Goal: Transaction & Acquisition: Book appointment/travel/reservation

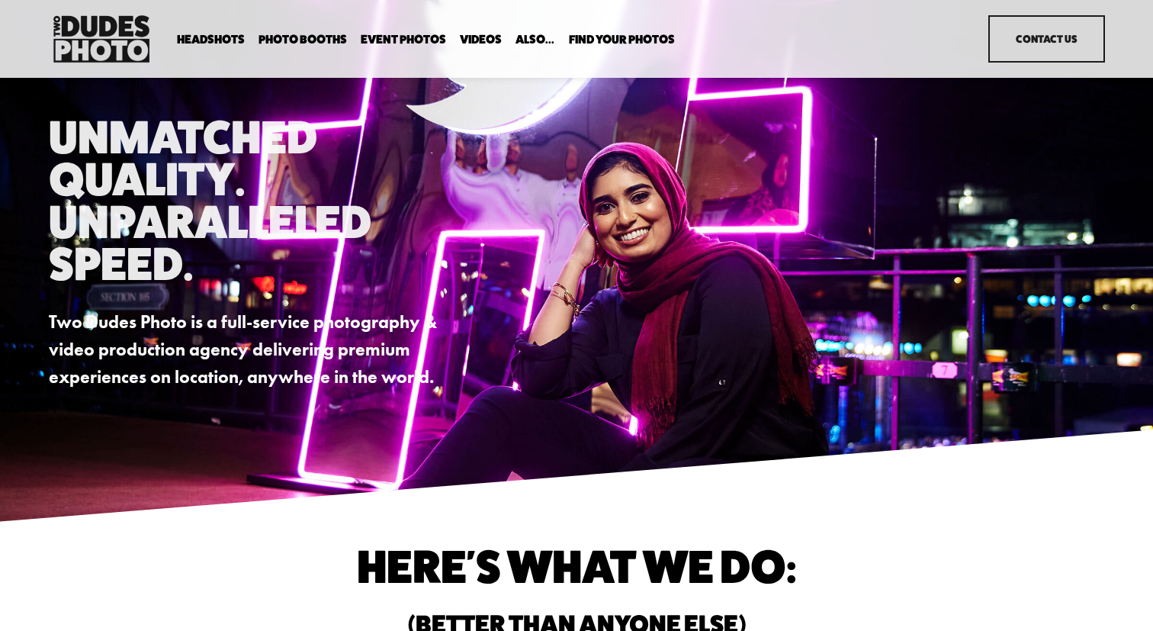
click at [0, 0] on span "Executive / VIP Portraits" at bounding box center [0, 0] width 0 height 0
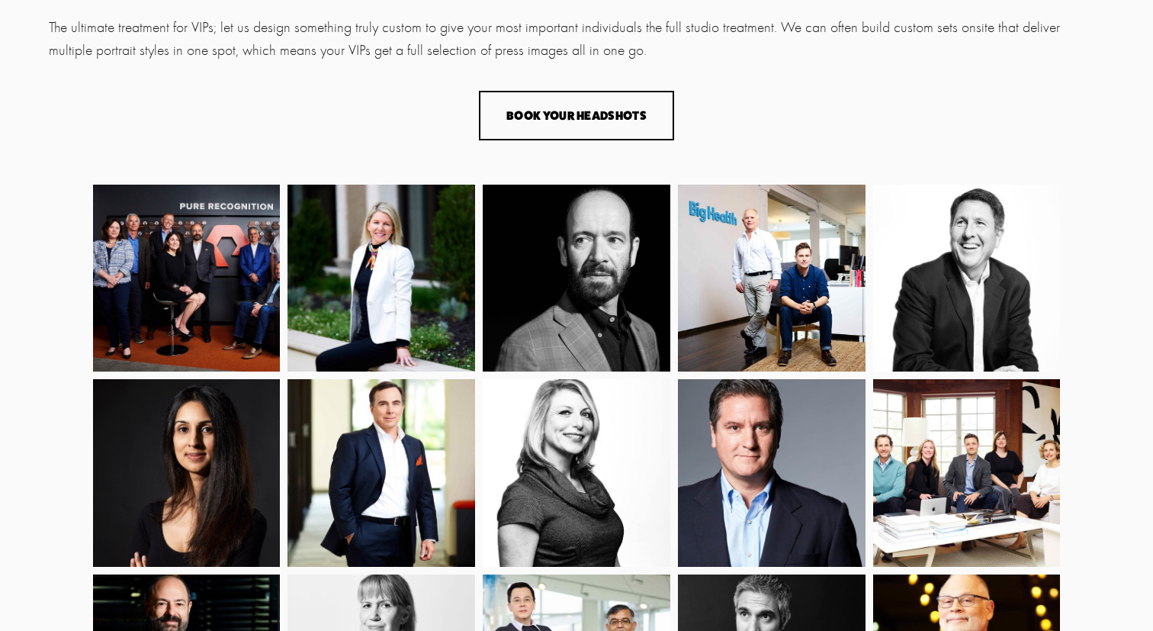
scroll to position [318, 0]
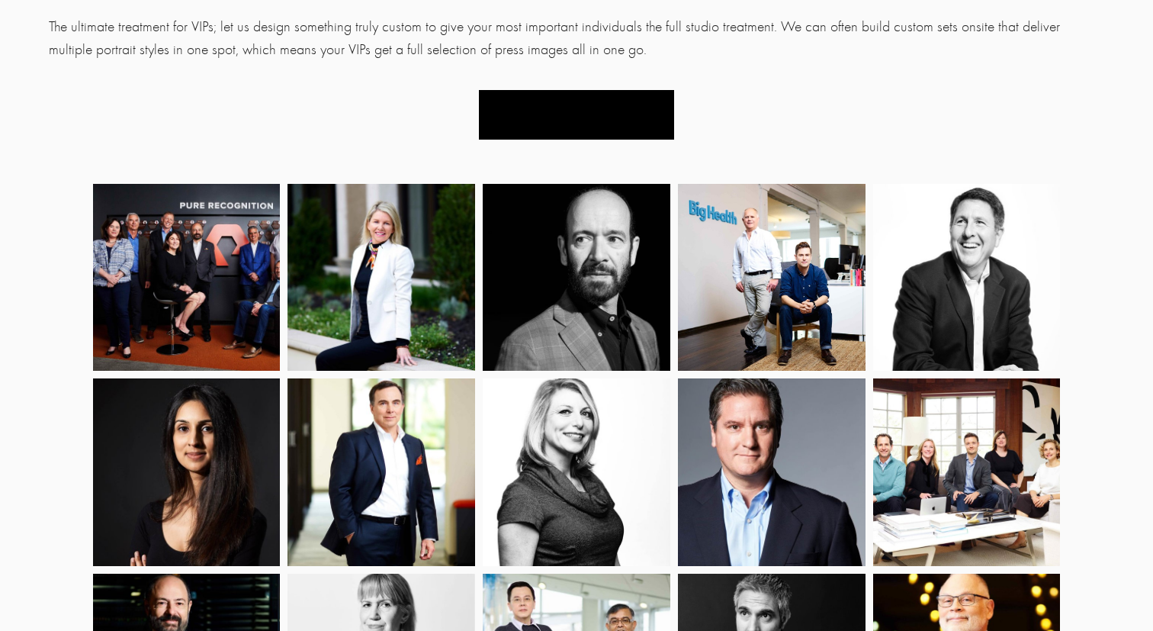
click at [596, 114] on button "Book Your Headshots" at bounding box center [576, 115] width 195 height 50
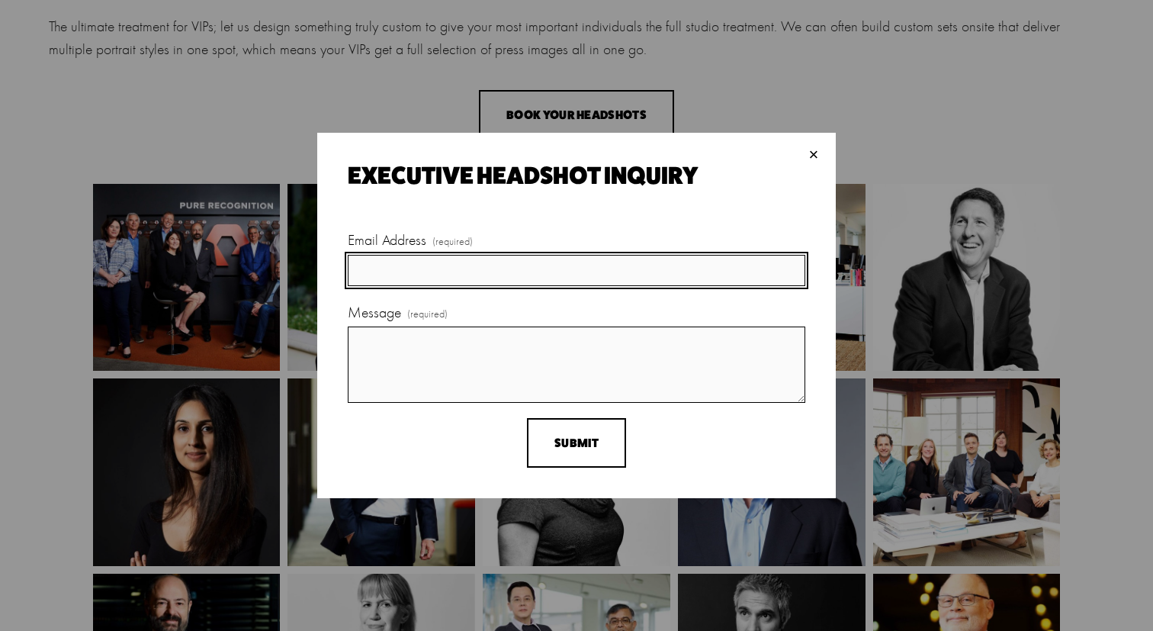
click at [404, 270] on input "Email Address (required)" at bounding box center [577, 270] width 458 height 31
type input "[EMAIL_ADDRESS][DOMAIN_NAME]"
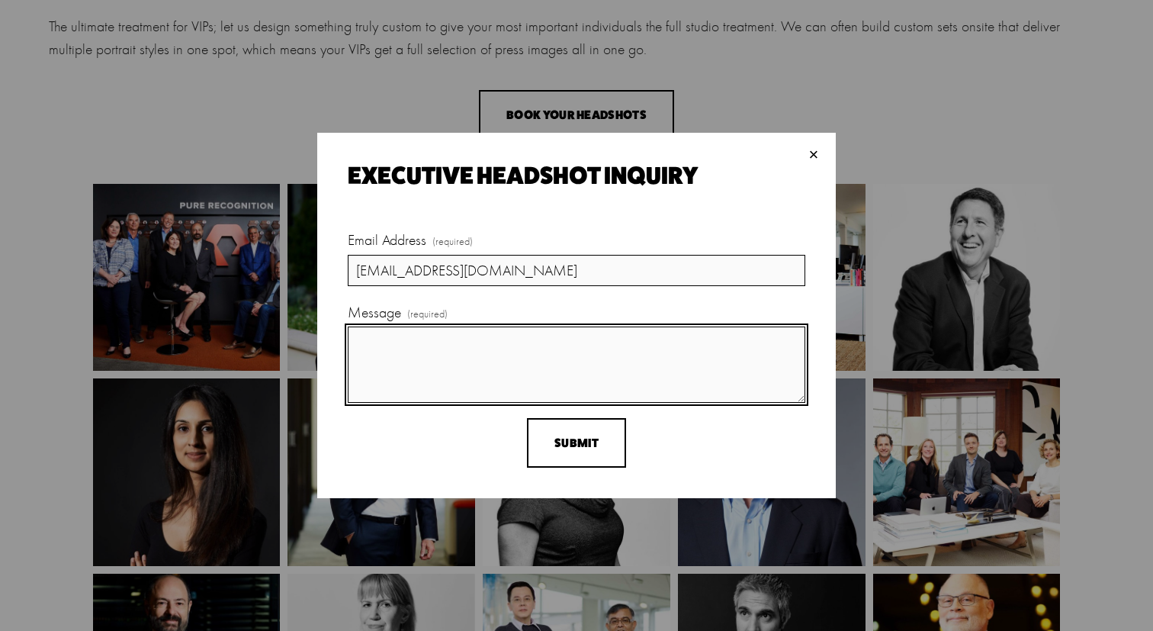
click at [420, 361] on textarea "Message (required)" at bounding box center [577, 364] width 458 height 76
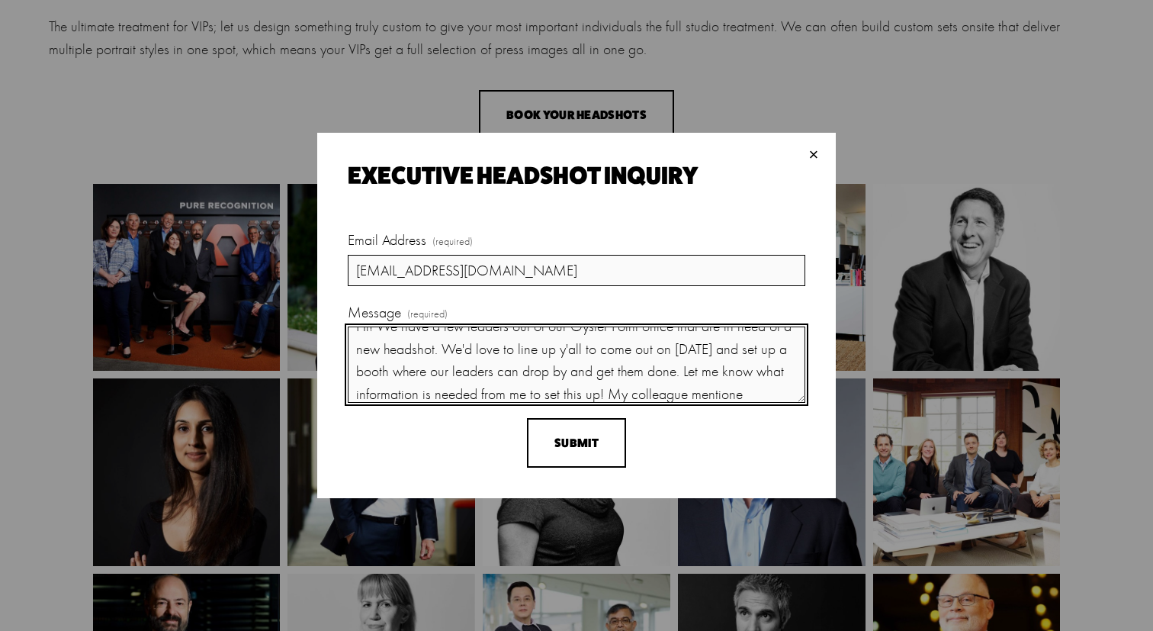
scroll to position [38, 0]
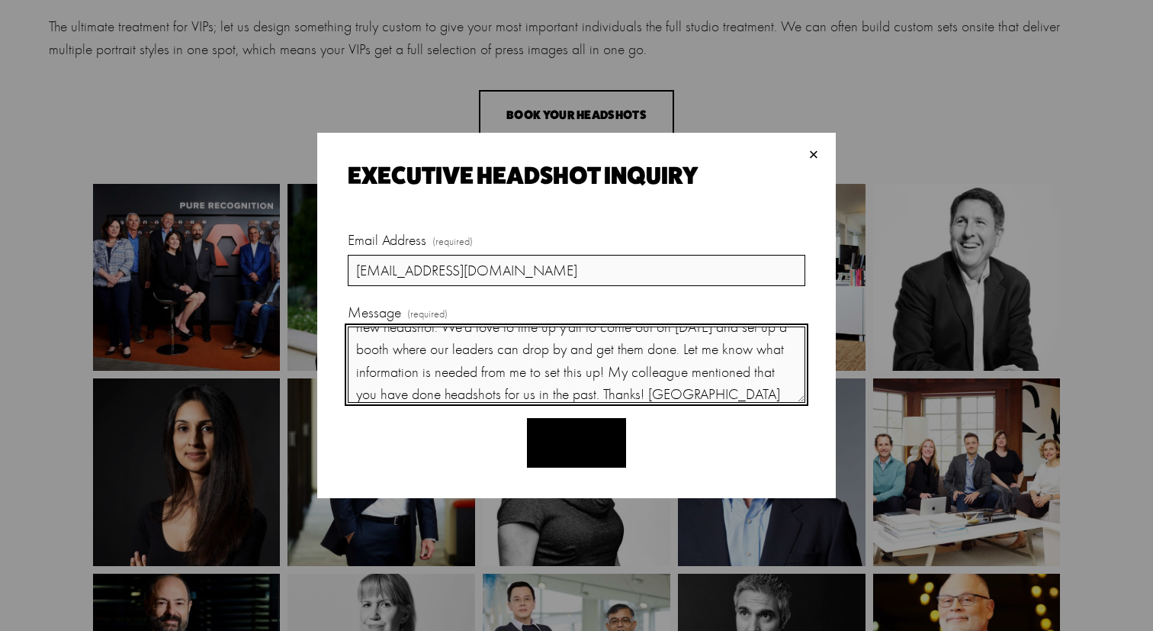
type textarea "Hi! We have a few leaders out of our Oyster Point office that are in need of a …"
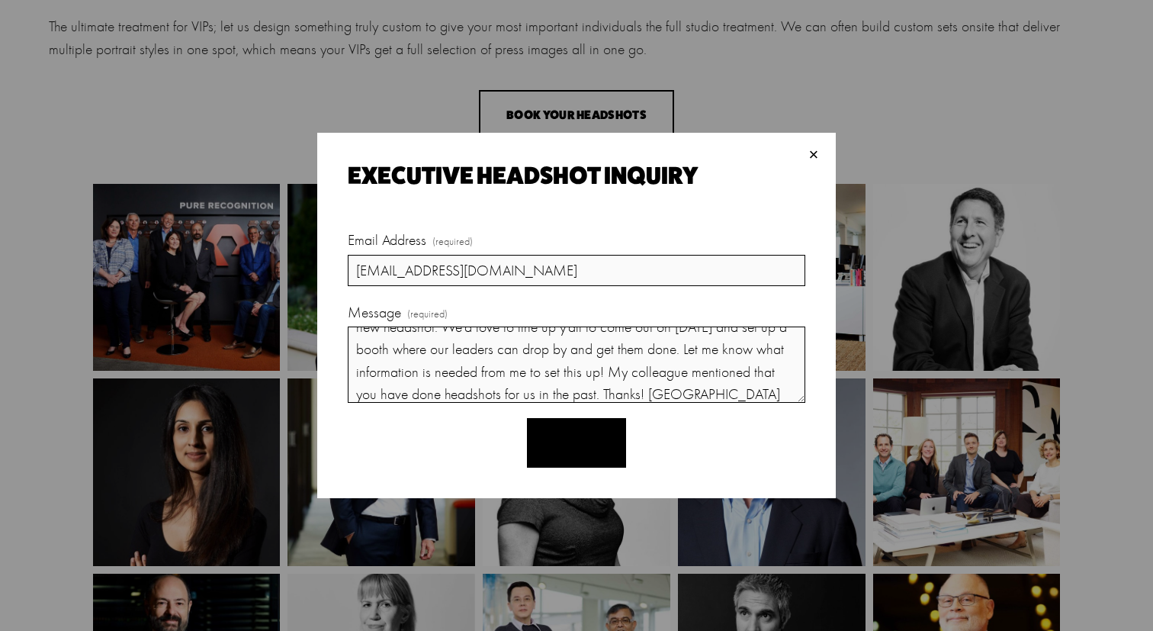
click at [597, 442] on span "Submit" at bounding box center [577, 443] width 44 height 14
